Goal: Transaction & Acquisition: Purchase product/service

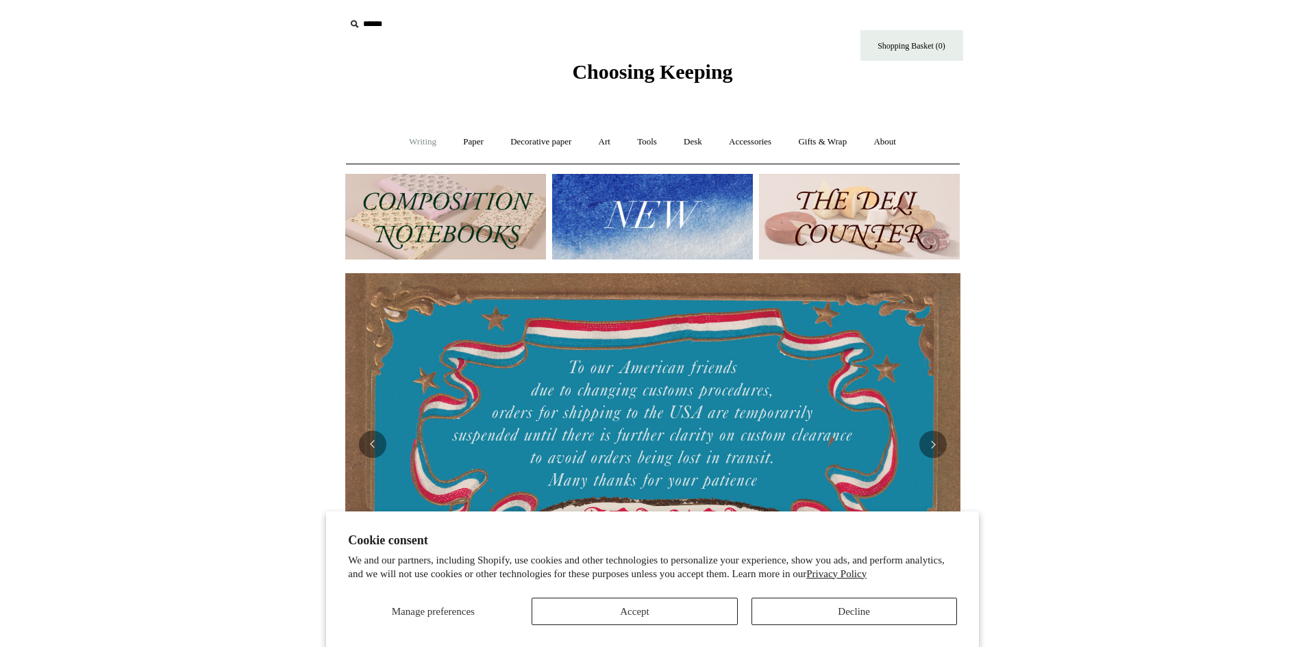
click at [422, 140] on link "Writing +" at bounding box center [423, 142] width 52 height 36
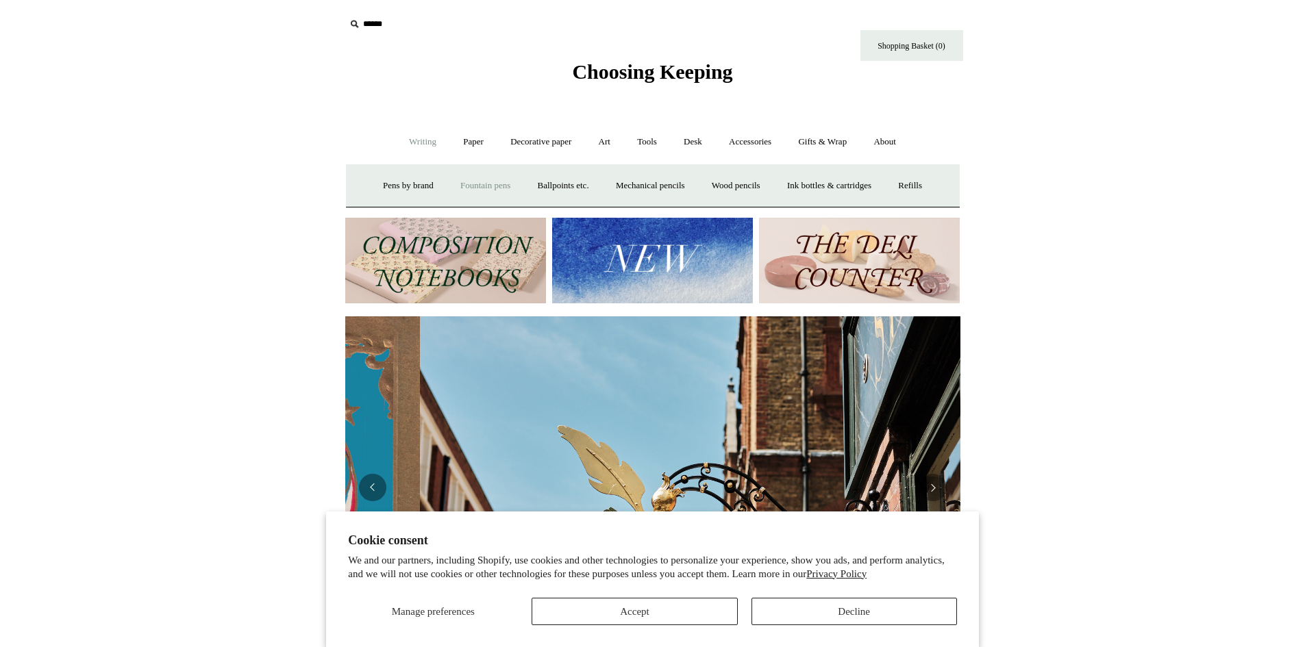
scroll to position [0, 615]
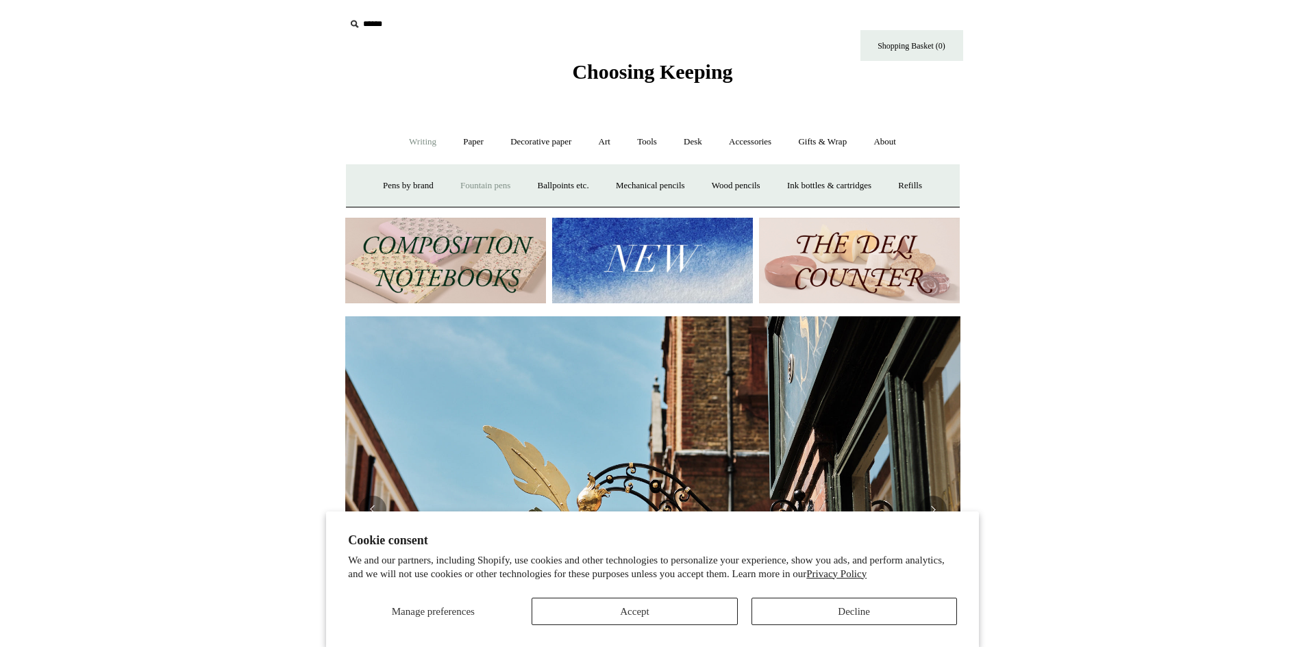
click at [493, 192] on link "Fountain pens +" at bounding box center [485, 186] width 75 height 36
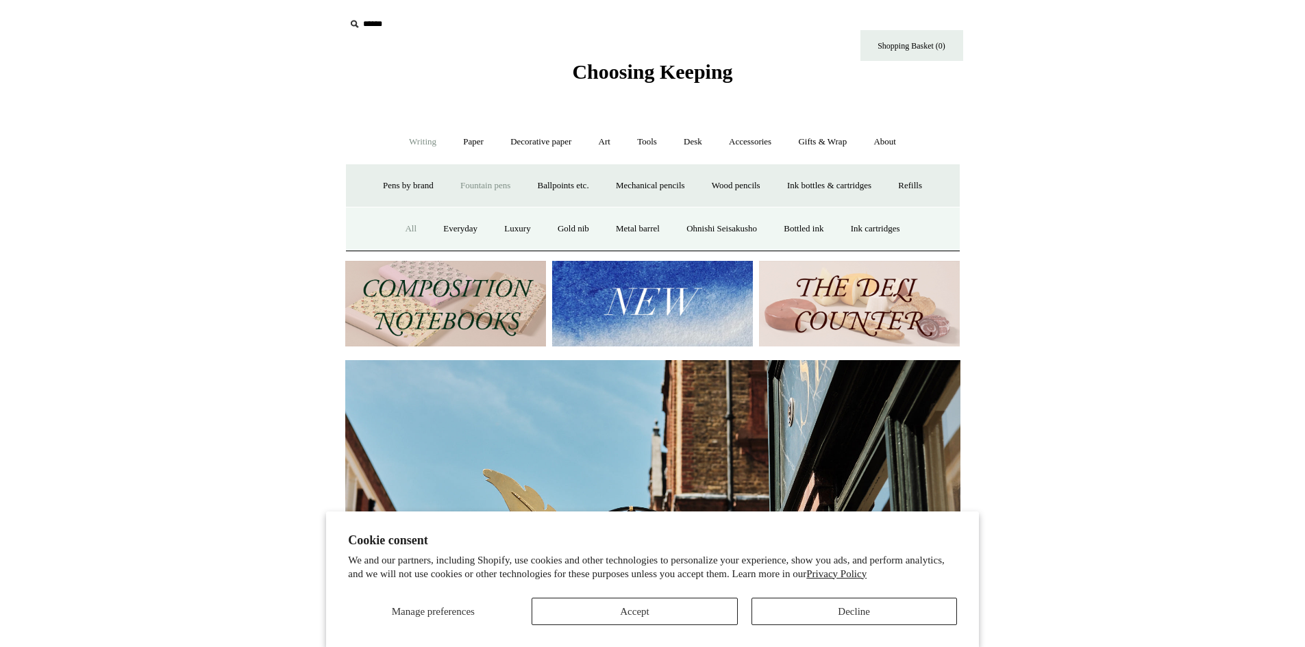
click at [392, 235] on link "All" at bounding box center [410, 229] width 36 height 36
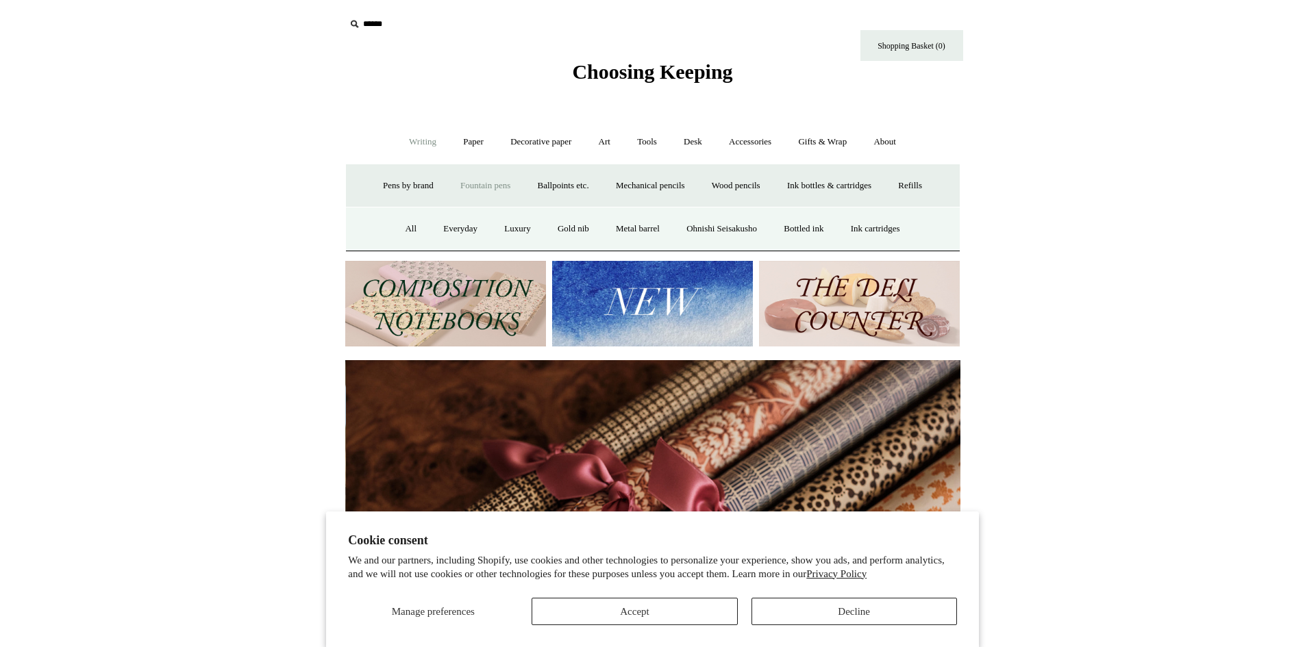
scroll to position [0, 1230]
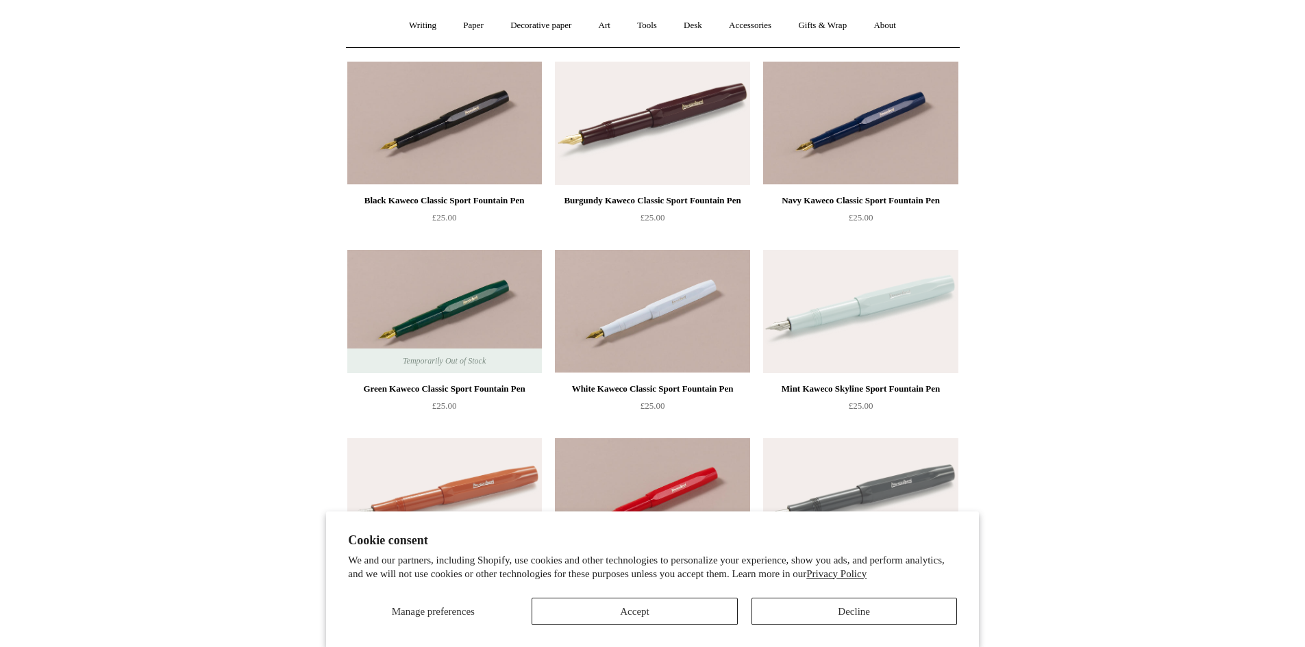
scroll to position [117, 0]
click at [863, 625] on button "Decline" at bounding box center [853, 611] width 205 height 27
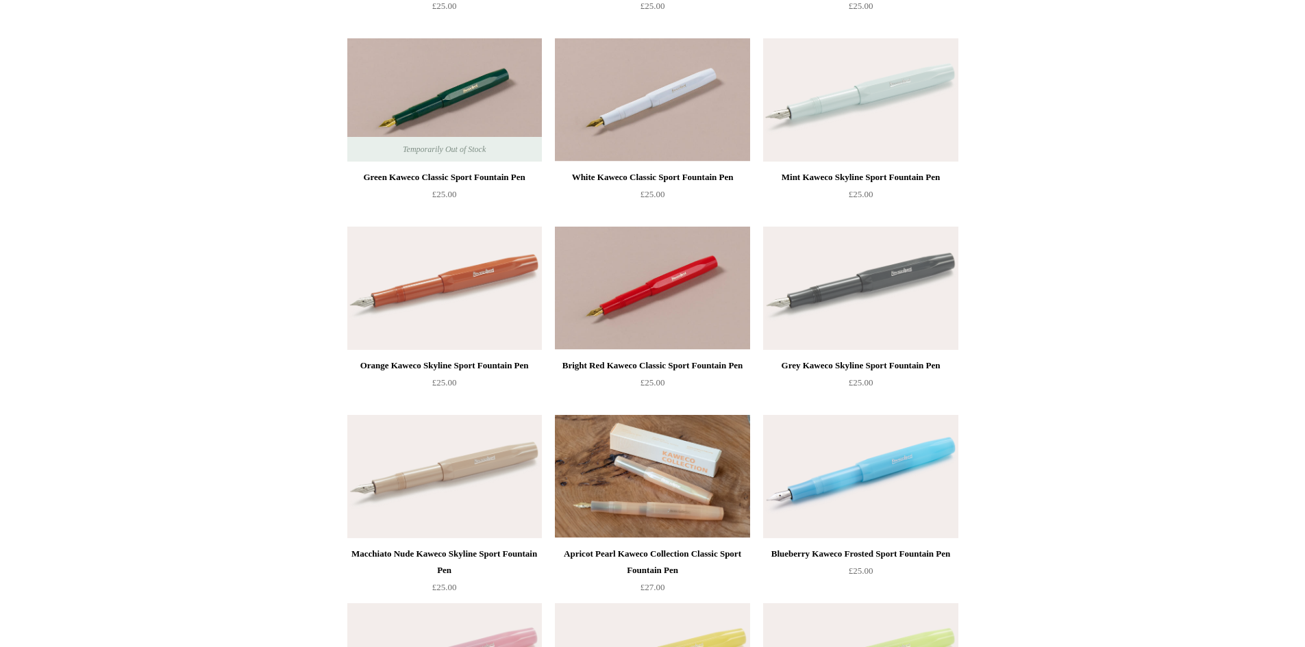
scroll to position [342, 0]
